Goal: Task Accomplishment & Management: Understand process/instructions

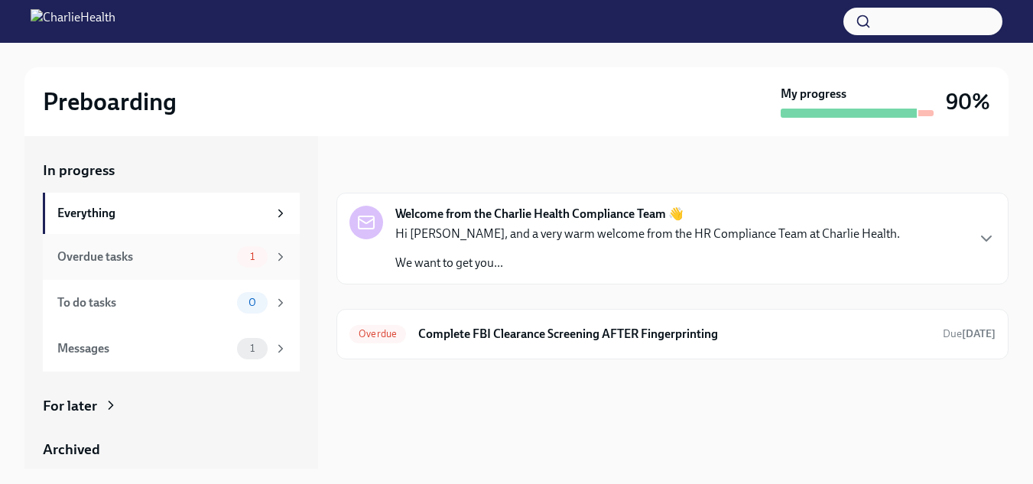
click at [164, 250] on div "Overdue tasks" at bounding box center [144, 257] width 174 height 17
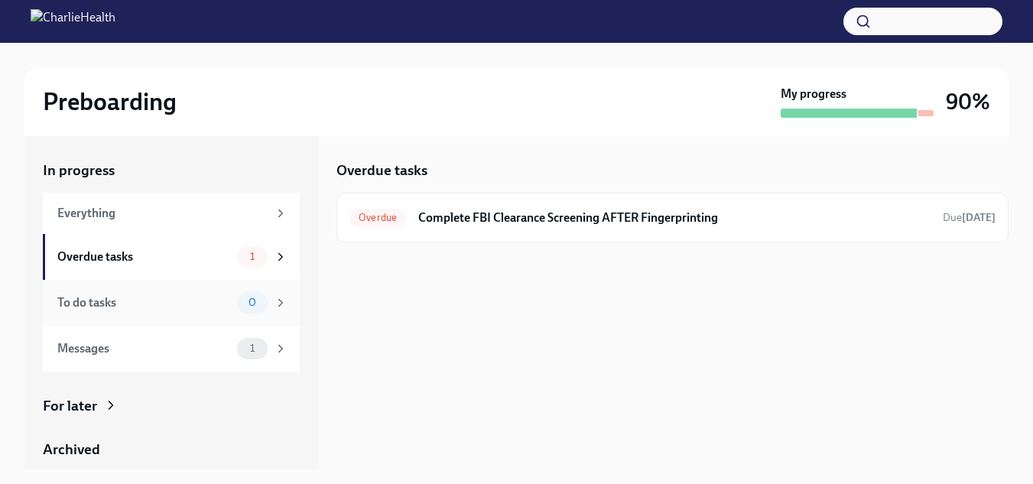
click at [166, 308] on div "To do tasks" at bounding box center [144, 303] width 174 height 17
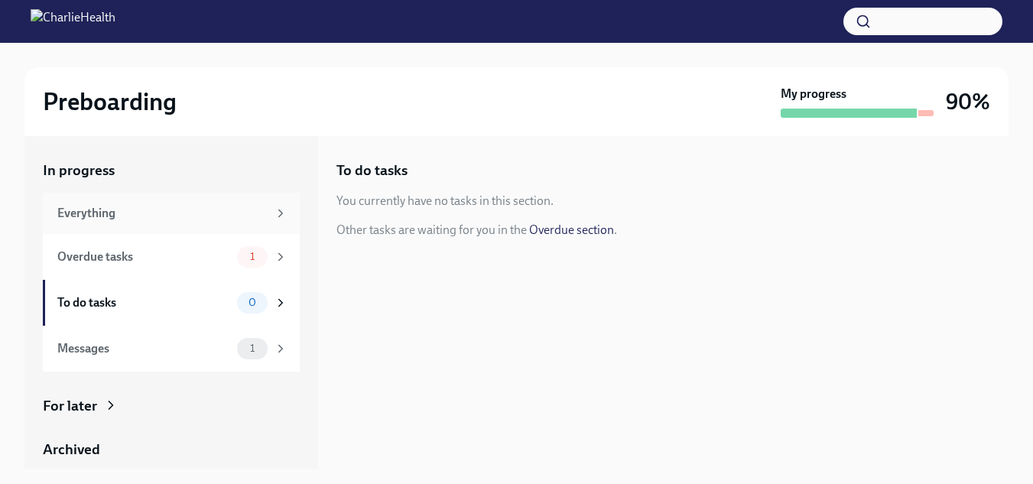
click at [178, 210] on div "Everything" at bounding box center [162, 213] width 210 height 17
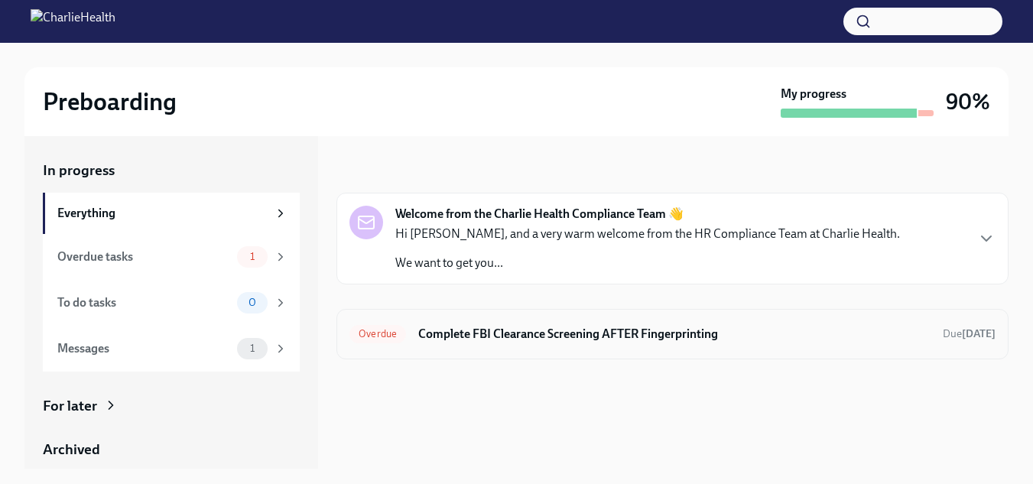
scroll to position [149, 0]
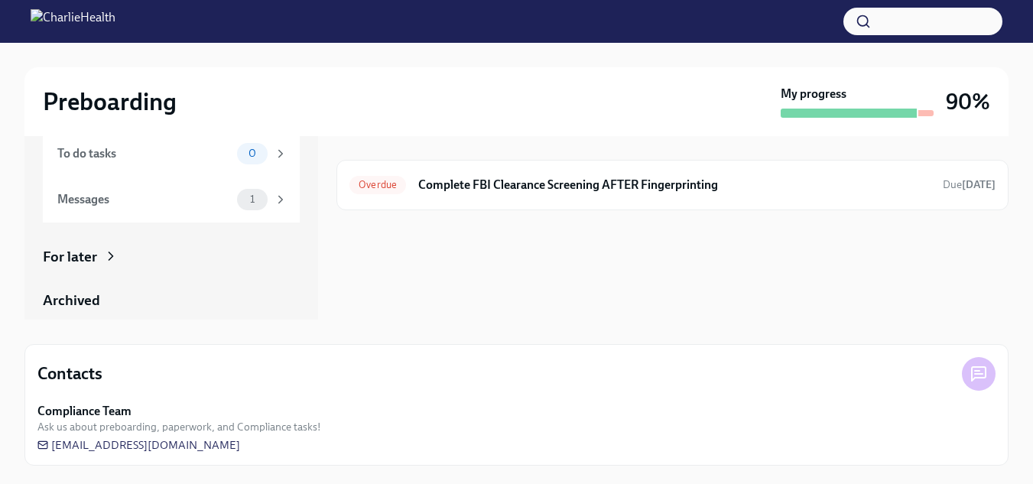
click at [86, 301] on div "Archived" at bounding box center [171, 301] width 257 height 20
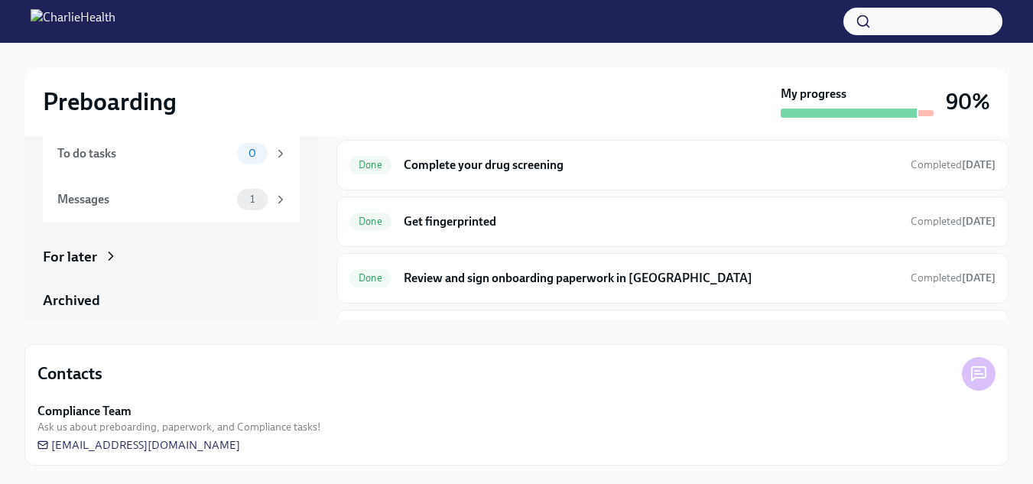
scroll to position [74, 0]
click at [499, 226] on h6 "Get fingerprinted" at bounding box center [651, 221] width 495 height 17
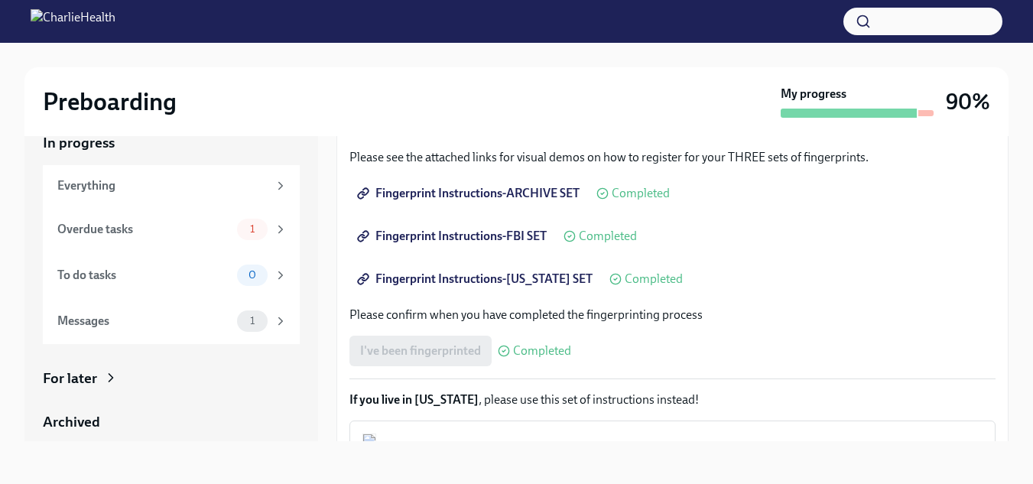
scroll to position [201, 0]
click at [506, 233] on span "Fingerprint Instructions-FBI SET" at bounding box center [453, 235] width 187 height 15
click at [484, 281] on span "Fingerprint Instructions-[US_STATE] SET" at bounding box center [476, 278] width 233 height 15
